Goal: Task Accomplishment & Management: Complete application form

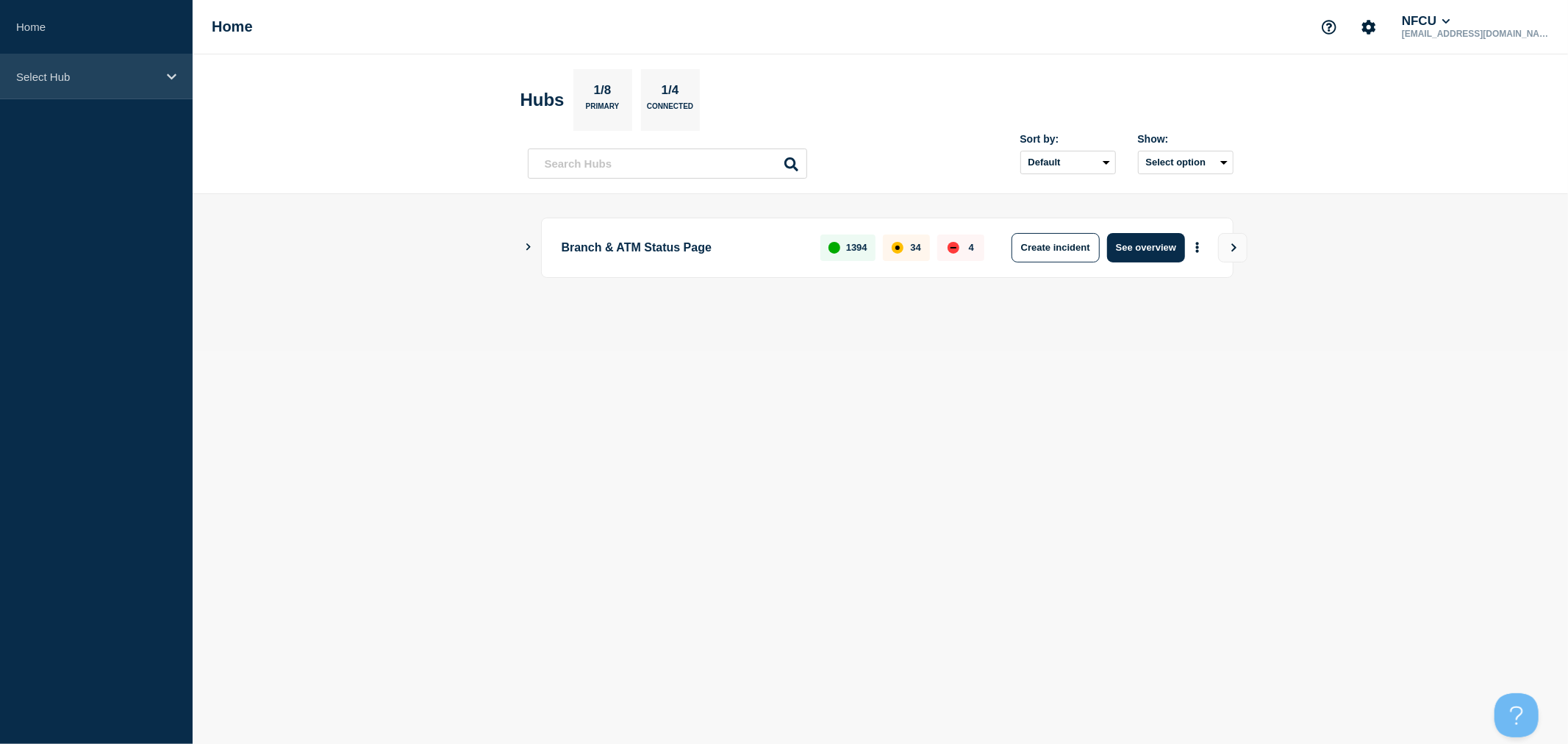
drag, startPoint x: 161, startPoint y: 83, endPoint x: 165, endPoint y: 94, distance: 11.7
click at [161, 82] on div "Select Hub" at bounding box center [96, 77] width 192 height 45
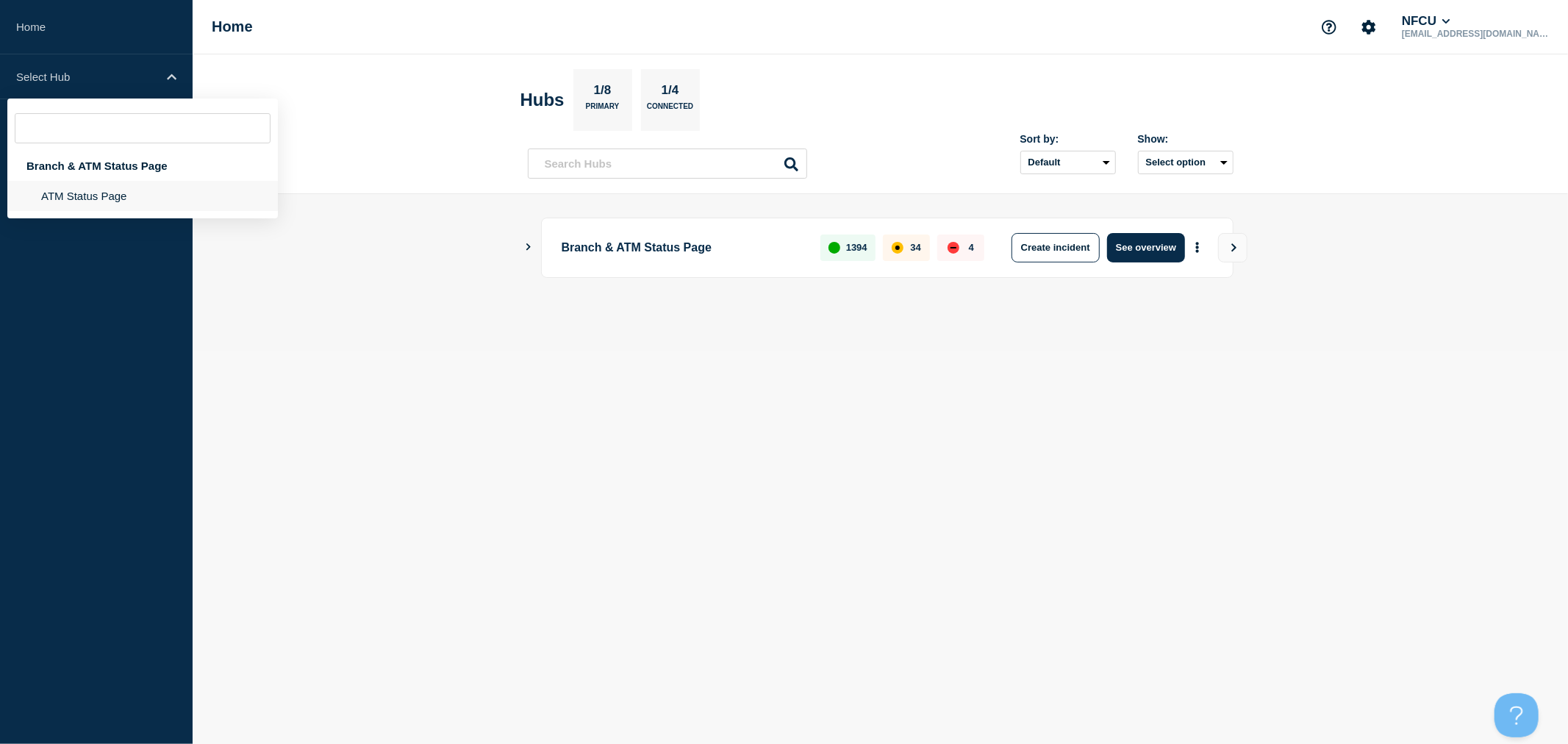
click at [134, 195] on li "ATM Status Page" at bounding box center [142, 196] width 271 height 30
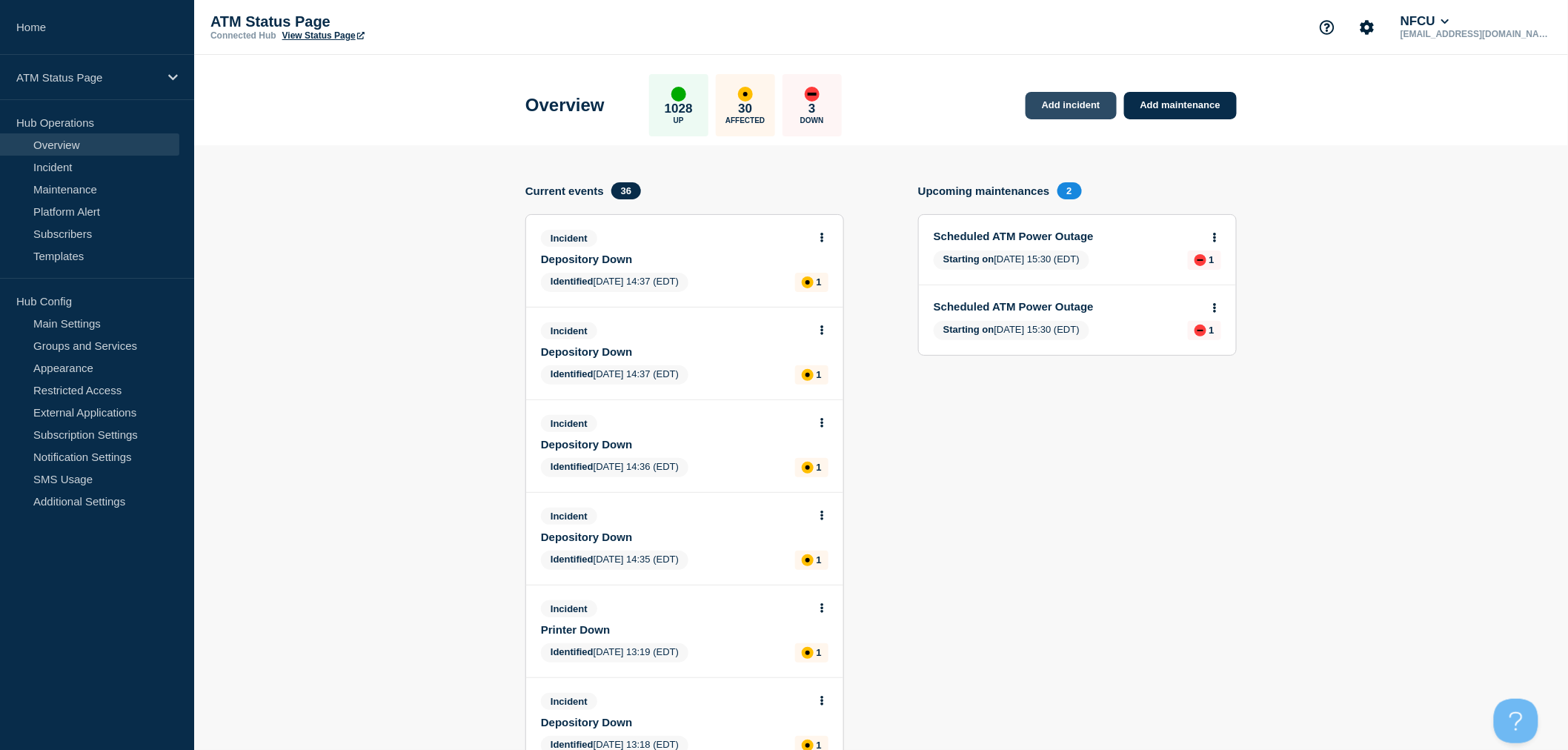
click at [1083, 106] on link "Add incident" at bounding box center [1071, 106] width 91 height 28
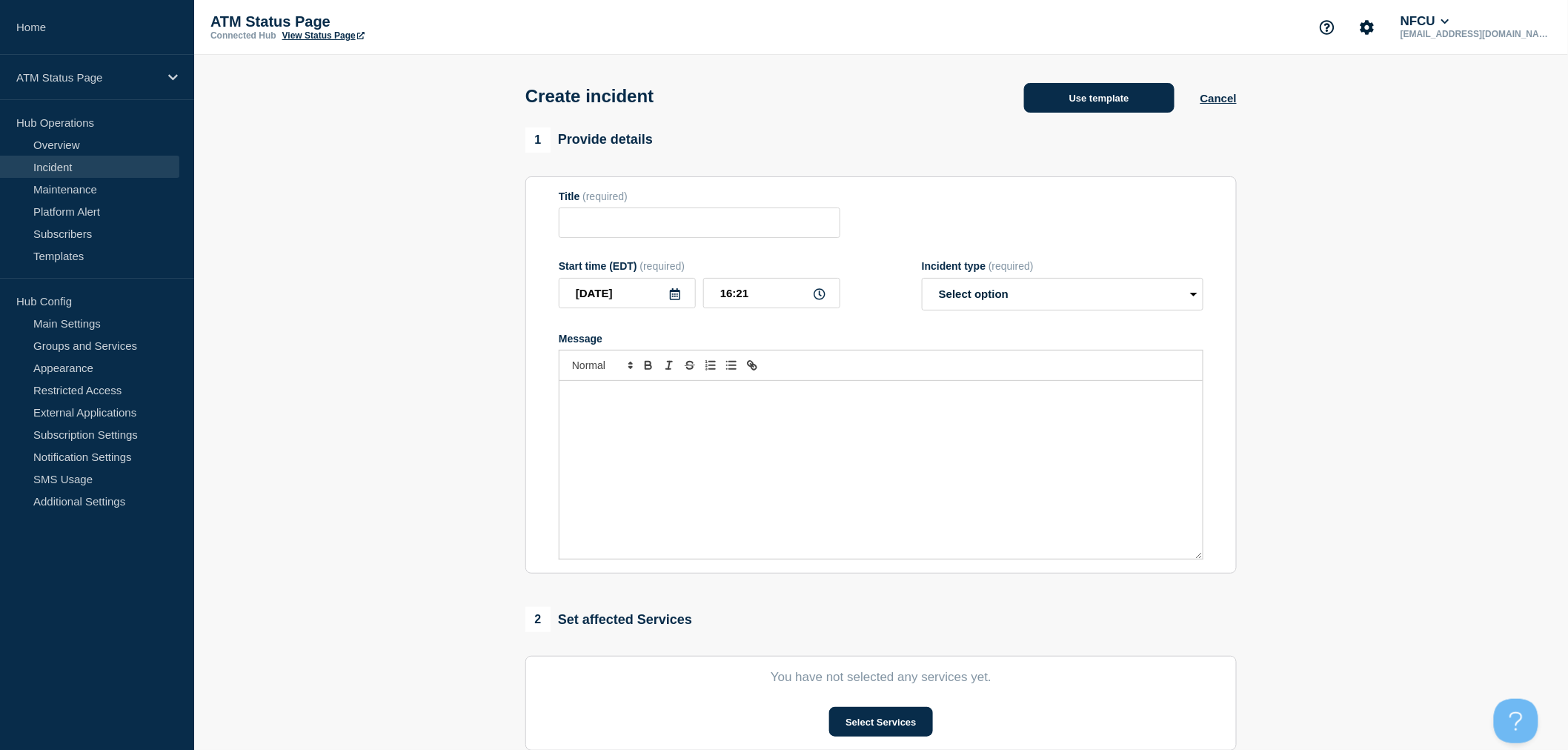
click at [1136, 103] on button "Use template" at bounding box center [1099, 97] width 150 height 29
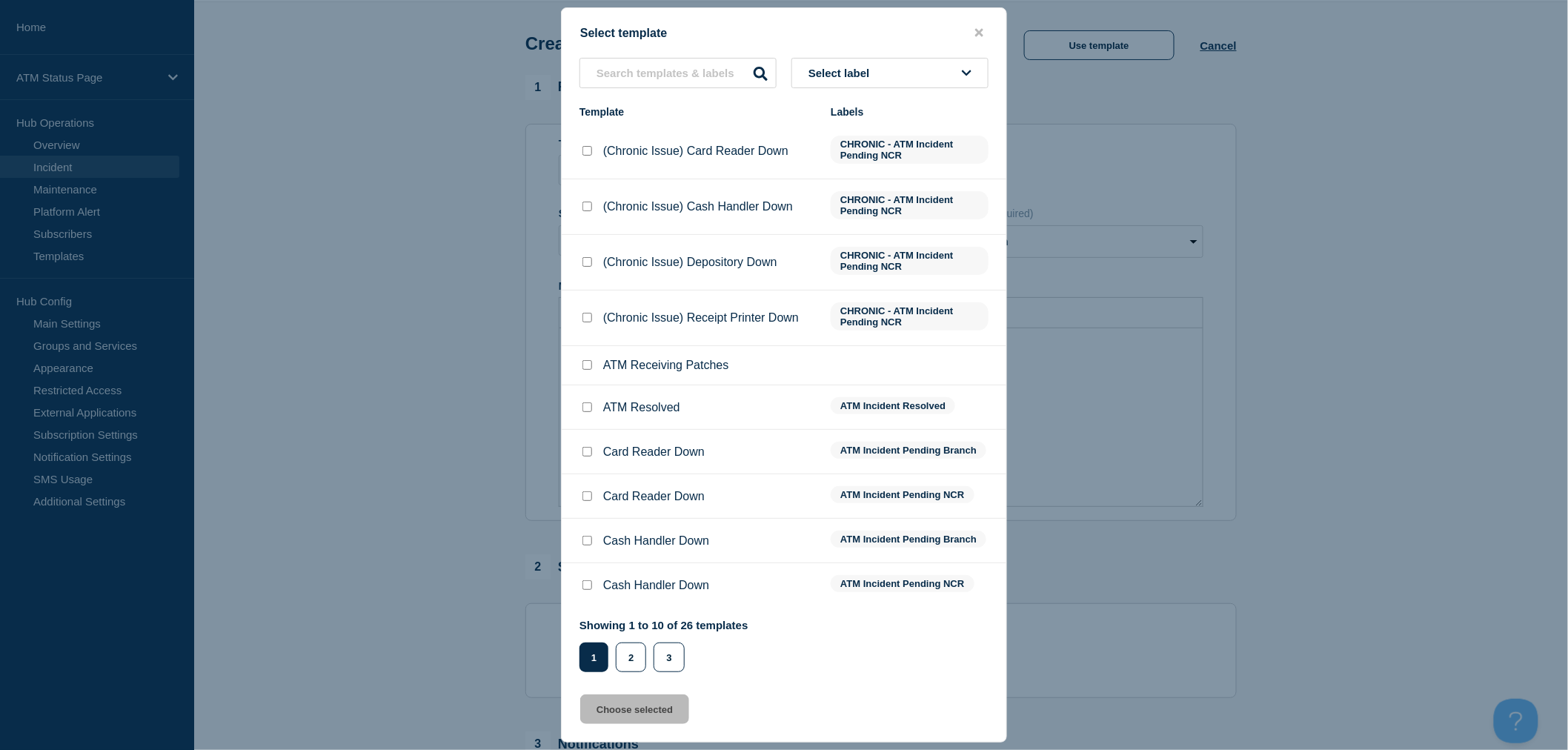
scroll to position [82, 0]
click at [589, 543] on input "Cash Handler Down checkbox" at bounding box center [587, 540] width 10 height 10
checkbox input "true"
click at [654, 715] on button "Choose selected" at bounding box center [634, 708] width 109 height 29
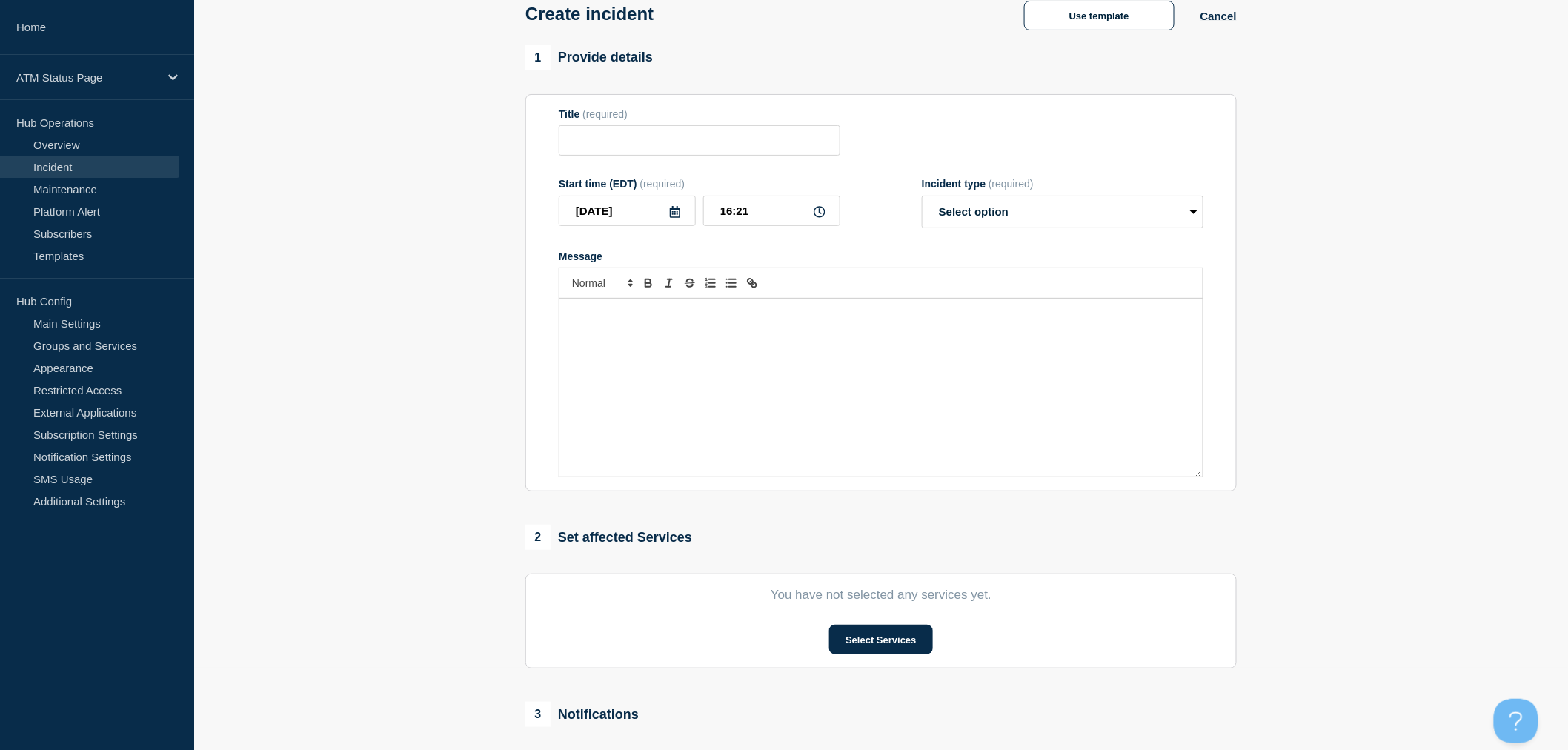
type input "Cash Handler Down"
select select "identified"
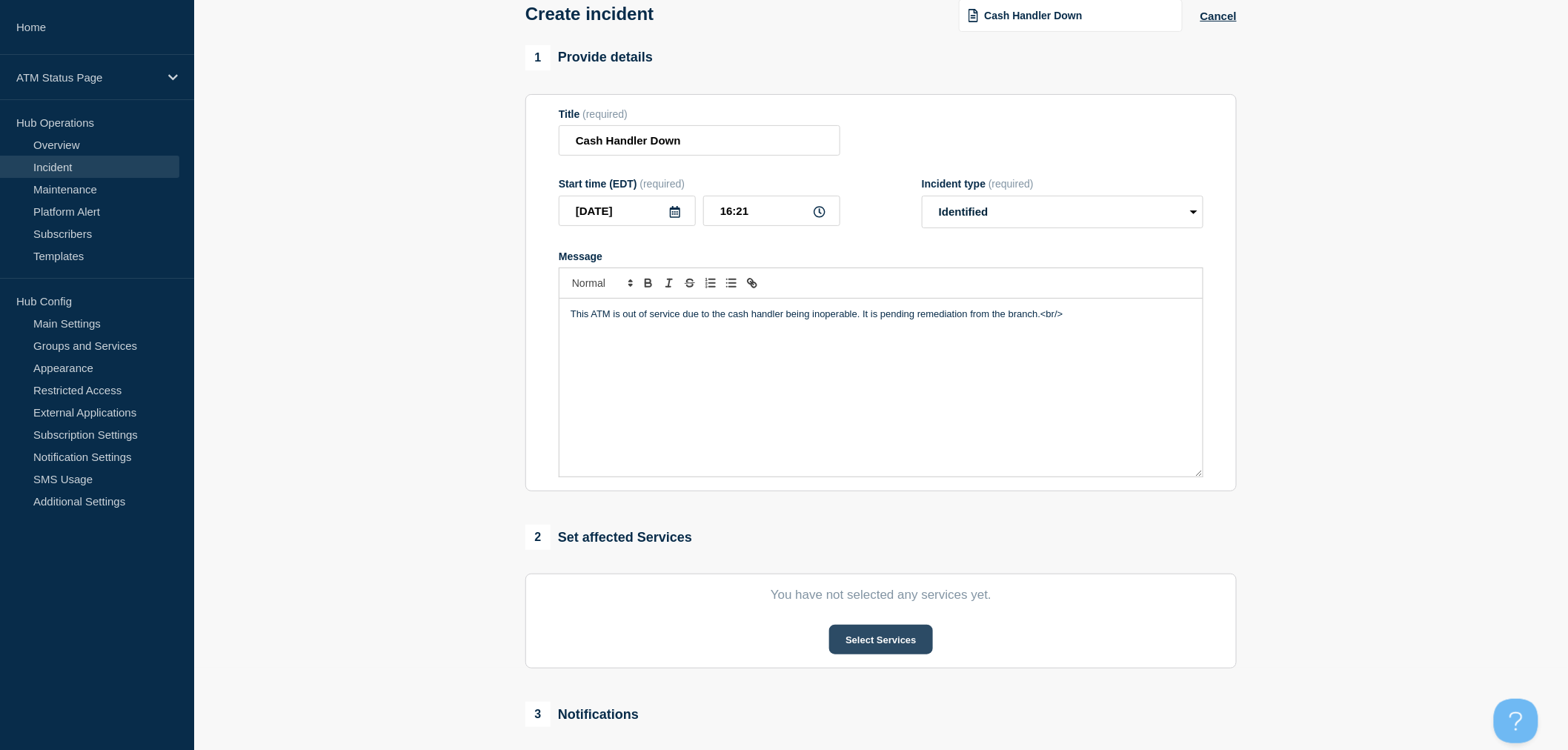
click at [902, 643] on button "Select Services" at bounding box center [881, 639] width 103 height 29
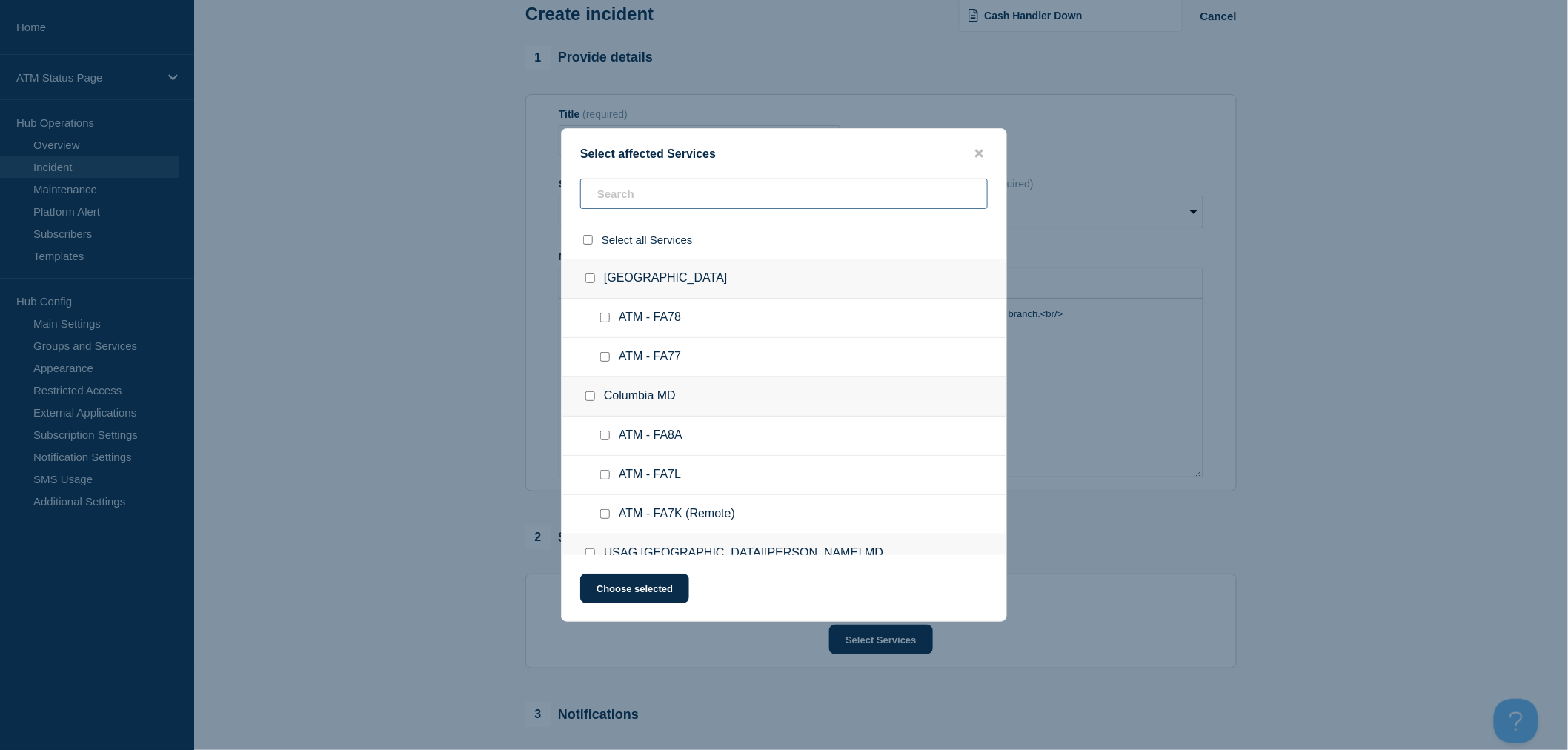
click at [642, 195] on input "text" at bounding box center [784, 194] width 408 height 30
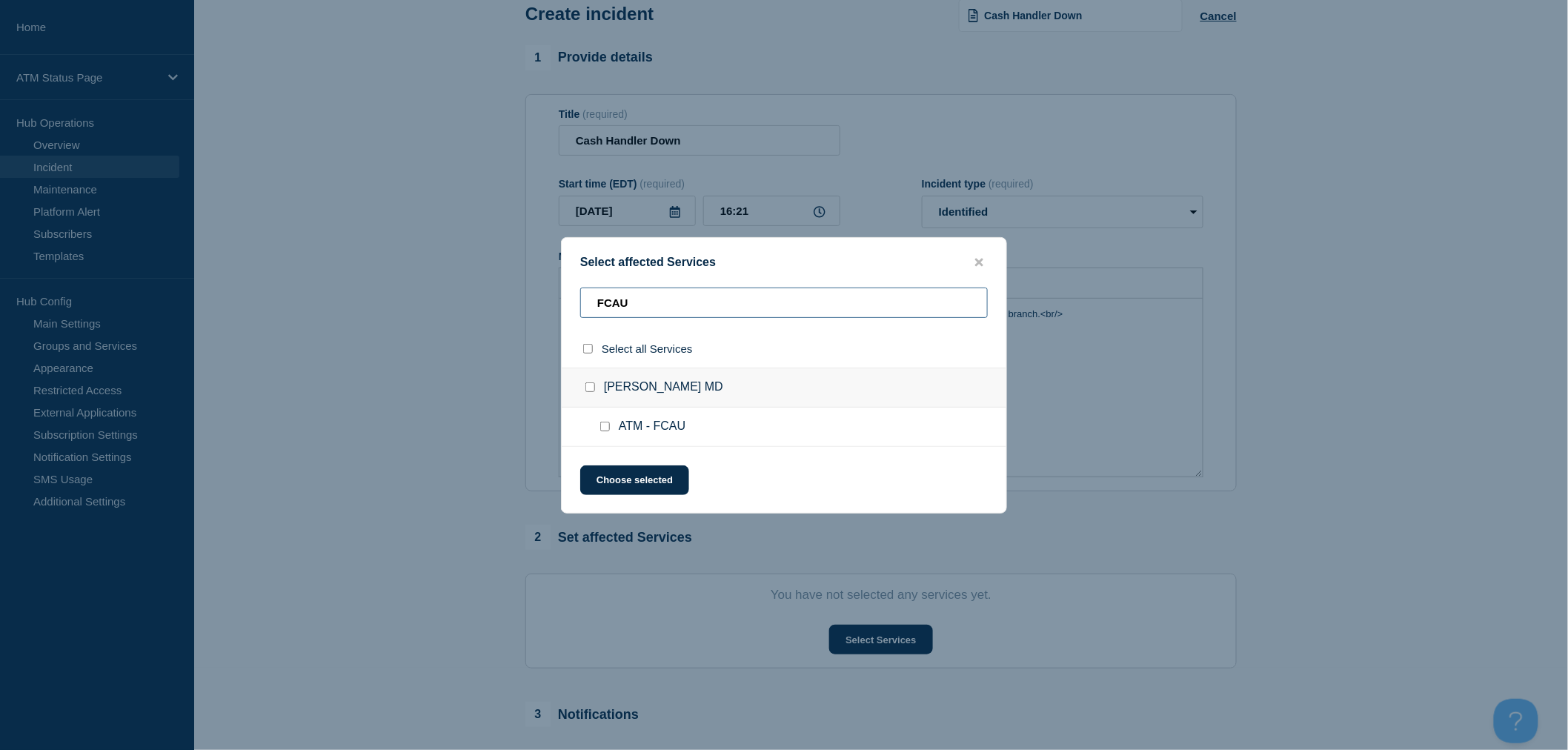
type input "FCAU"
click at [604, 421] on div at bounding box center [608, 427] width 22 height 15
click at [606, 432] on input "ATM - FCAU checkbox" at bounding box center [605, 426] width 10 height 10
checkbox input "true"
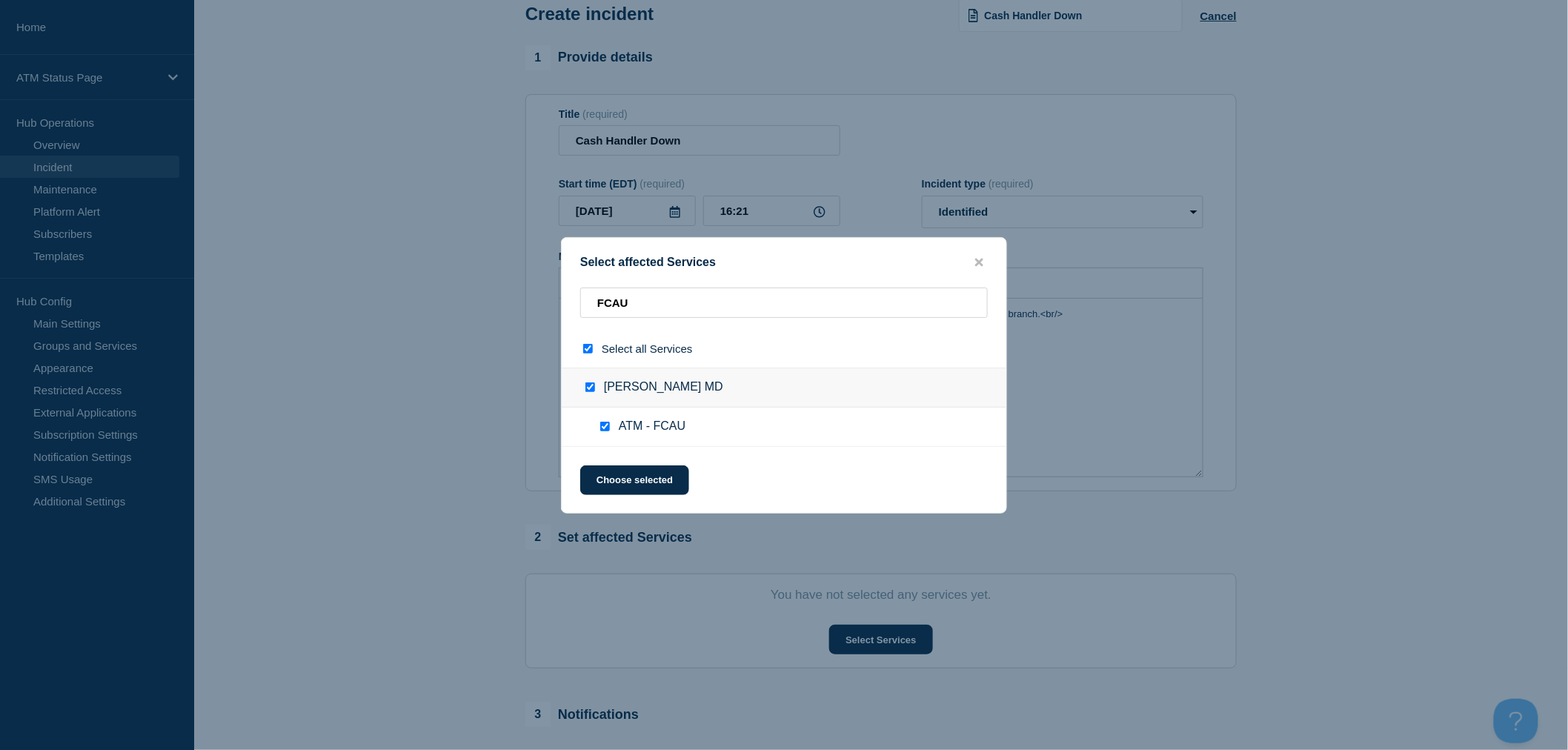
checkbox input "true"
click at [632, 495] on div "Select affected Services FCAU Select all Services [PERSON_NAME] MD ATM - FCAU C…" at bounding box center [784, 375] width 446 height 277
click at [641, 475] on button "Choose selected" at bounding box center [634, 479] width 109 height 29
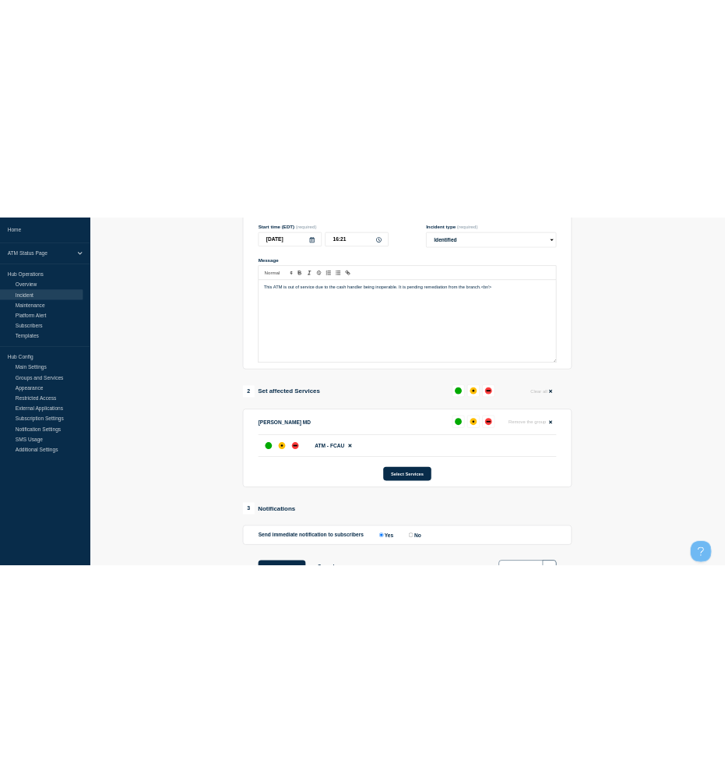
scroll to position [259, 0]
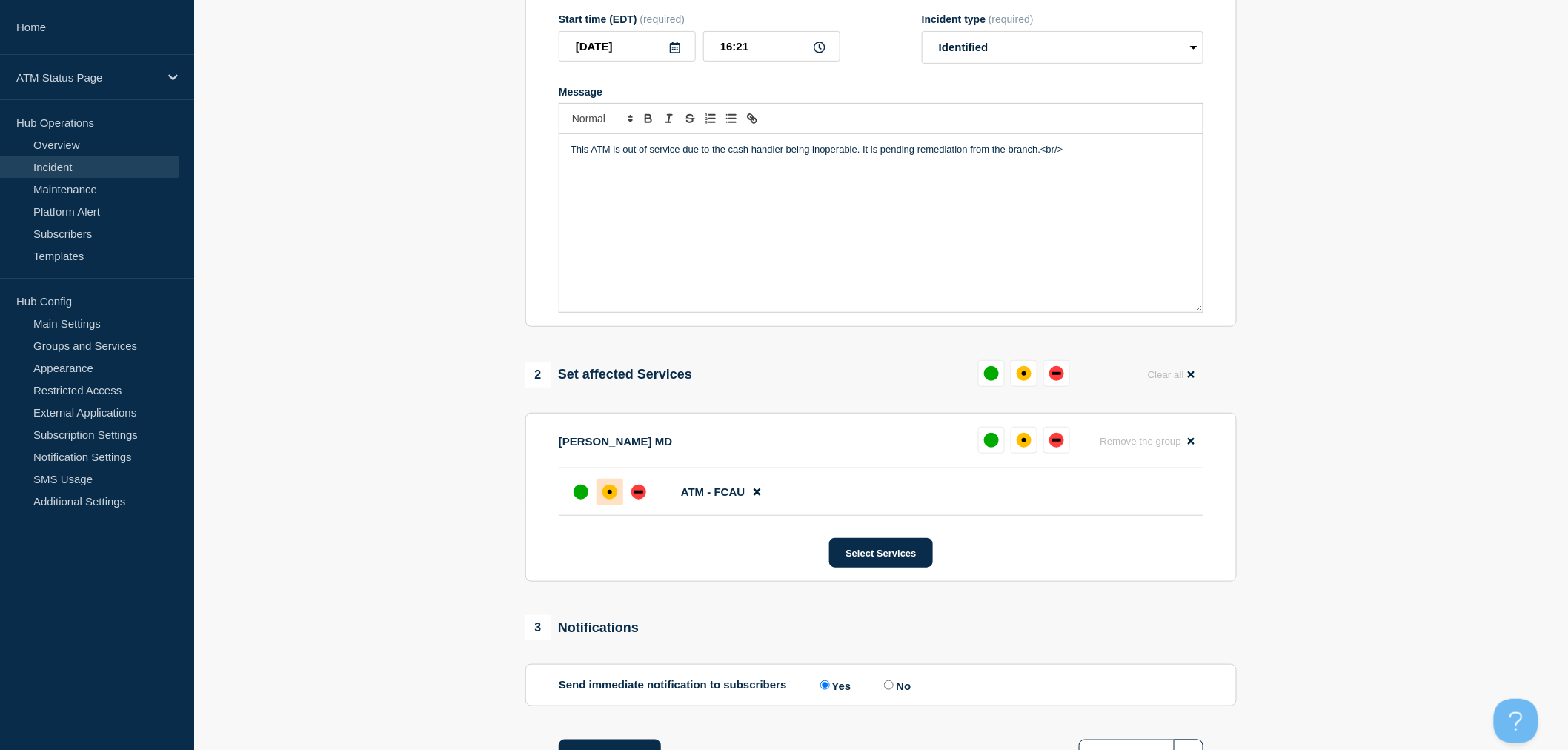
click at [606, 505] on div at bounding box center [610, 491] width 27 height 27
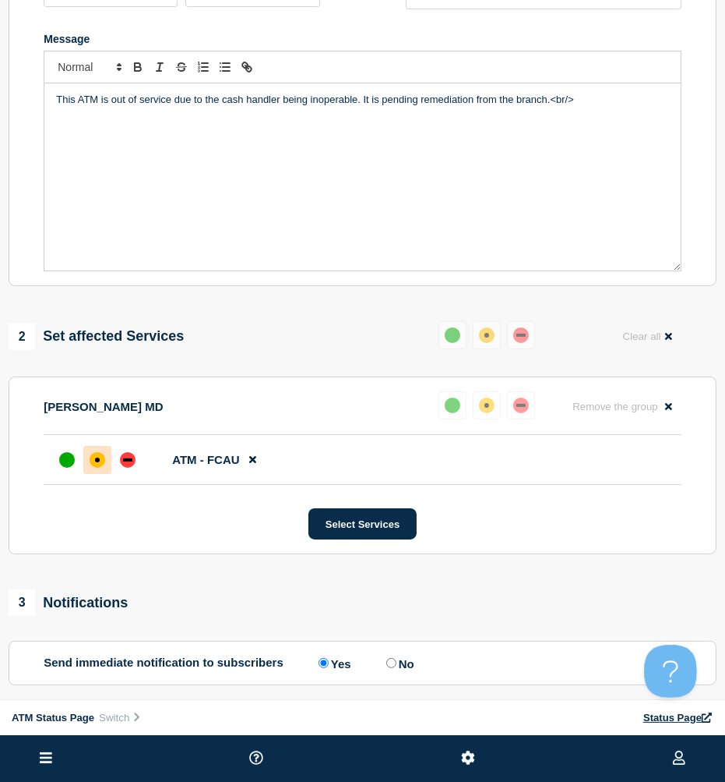
scroll to position [173, 0]
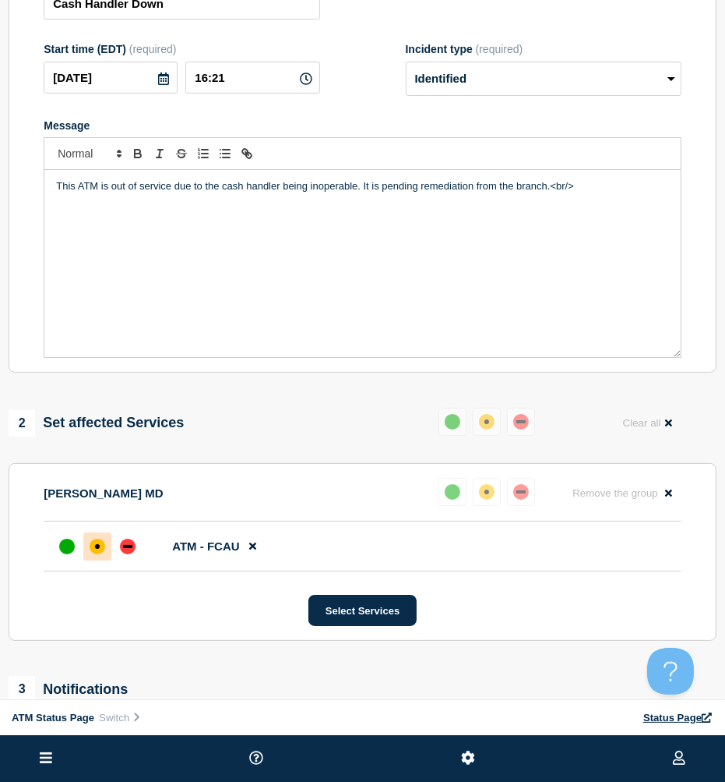
click at [344, 501] on div "[PERSON_NAME] MD Reset Remove the group Remove" at bounding box center [363, 500] width 638 height 44
click at [115, 559] on div at bounding box center [128, 546] width 28 height 28
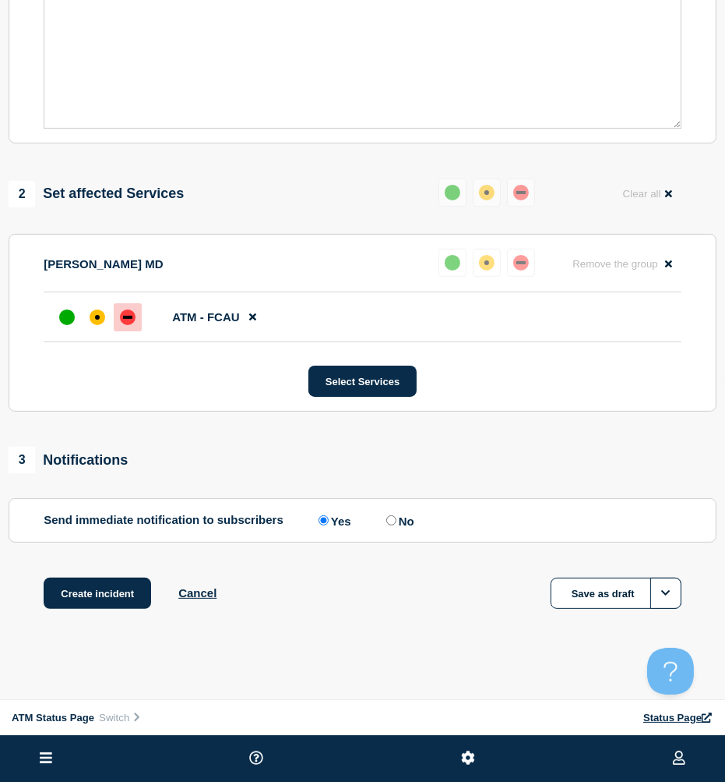
scroll to position [0, 0]
